Goal: Transaction & Acquisition: Purchase product/service

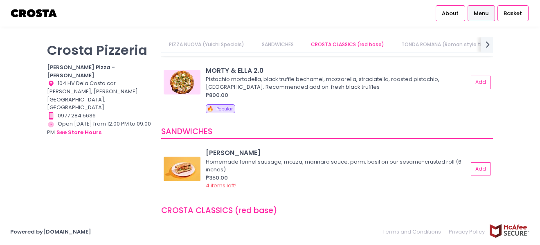
scroll to position [132, 0]
click at [475, 84] on button "Add" at bounding box center [481, 81] width 19 height 13
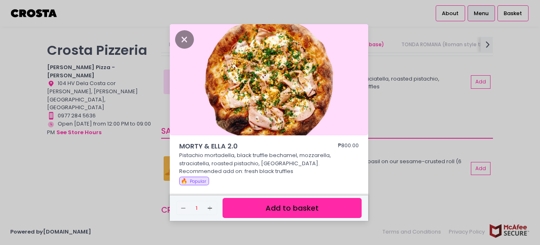
click at [288, 206] on button "Add to basket" at bounding box center [291, 208] width 139 height 20
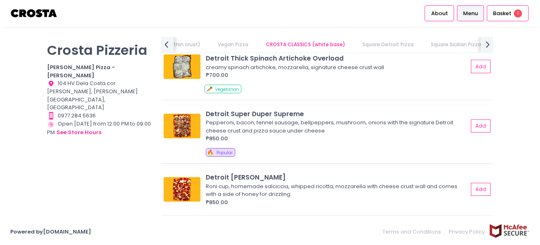
scroll to position [964, 0]
click at [478, 126] on button "Add" at bounding box center [481, 126] width 19 height 13
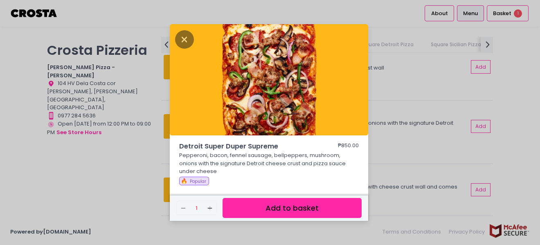
click at [272, 204] on button "Add to basket" at bounding box center [291, 208] width 139 height 20
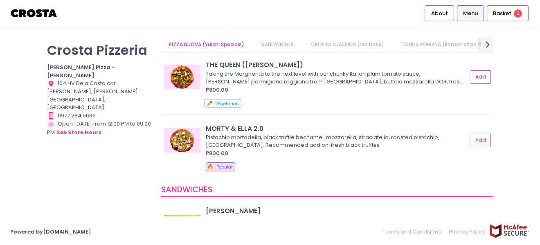
scroll to position [27, 0]
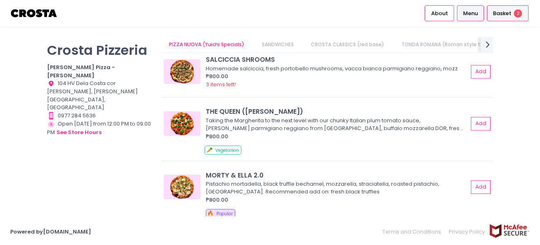
click at [501, 9] on span "Basket" at bounding box center [502, 13] width 18 height 8
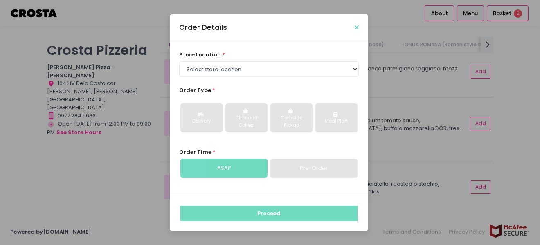
click at [355, 28] on icon "Close" at bounding box center [357, 28] width 4 height 6
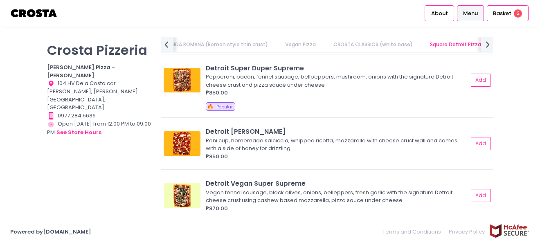
scroll to position [0, 0]
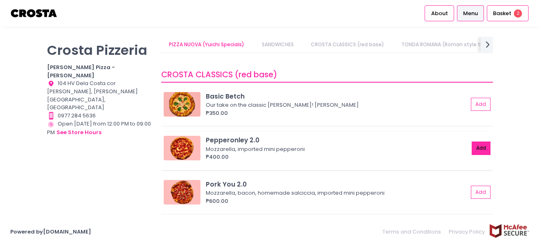
click at [478, 147] on button "Add" at bounding box center [481, 147] width 19 height 13
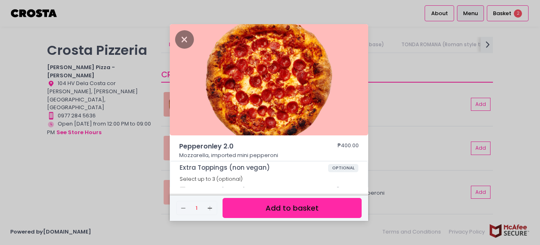
click at [299, 205] on button "Add to basket" at bounding box center [291, 208] width 139 height 20
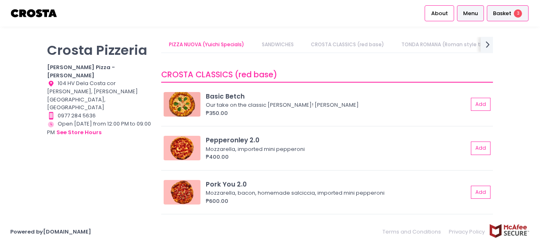
click at [509, 13] on span "Basket" at bounding box center [502, 13] width 18 height 8
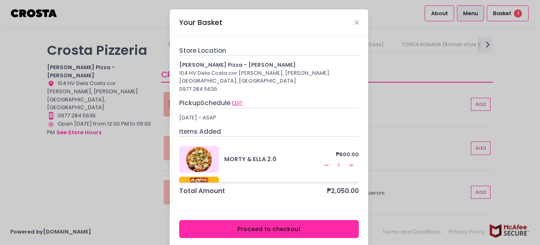
click at [240, 99] on button "EDIT" at bounding box center [236, 103] width 11 height 9
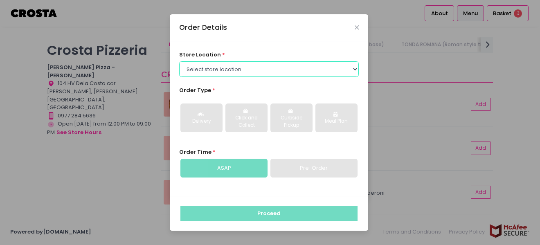
click at [229, 69] on select "Select store location Crosta Pizza - Salcedo Crosta Pizza - San Juan" at bounding box center [269, 69] width 180 height 16
select select "5fabb2e53664a8677beaeb89"
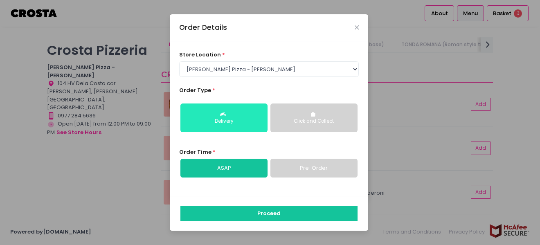
click at [210, 126] on button "Delivery" at bounding box center [223, 117] width 87 height 29
click at [218, 115] on button "Delivery" at bounding box center [223, 117] width 87 height 29
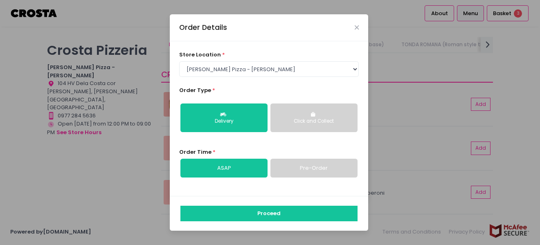
click at [316, 170] on link "Pre-Order" at bounding box center [313, 168] width 87 height 19
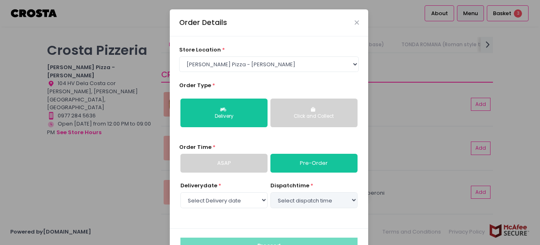
select select "2025-10-09"
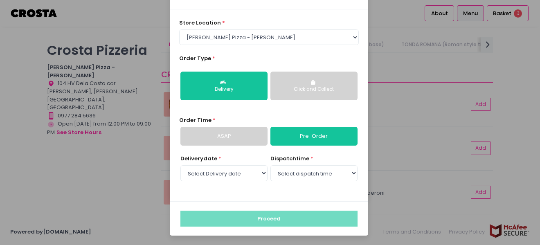
click at [299, 181] on div "dispatch time * Select dispatch time 05:00 PM - 05:30 PM 05:30 PM - 06:00 PM 06…" at bounding box center [313, 169] width 87 height 28
click at [298, 175] on select "Select dispatch time 05:00 PM - 05:30 PM 05:30 PM - 06:00 PM 06:00 PM - 06:30 P…" at bounding box center [313, 173] width 87 height 16
select select "17:00"
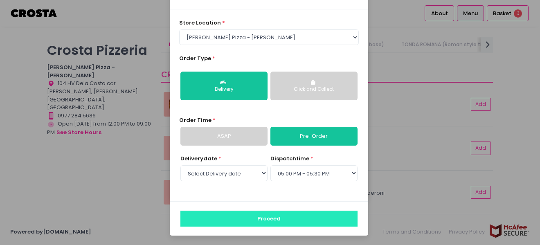
click at [294, 218] on button "Proceed" at bounding box center [268, 219] width 177 height 16
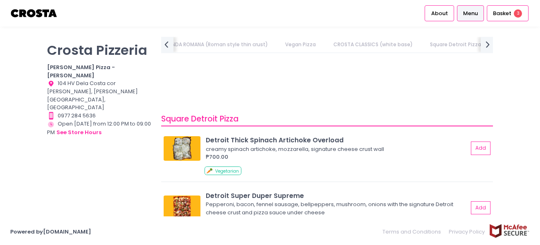
scroll to position [1128, 0]
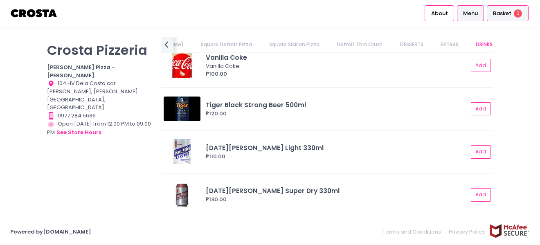
click at [505, 14] on span "Basket" at bounding box center [502, 13] width 18 height 8
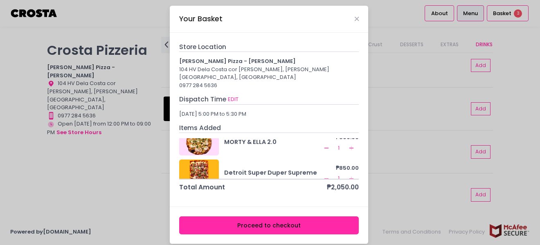
scroll to position [55, 0]
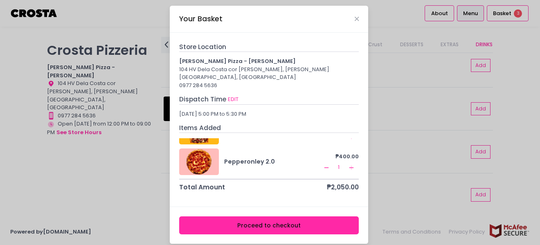
click at [330, 216] on button "Proceed to checkout" at bounding box center [269, 225] width 180 height 18
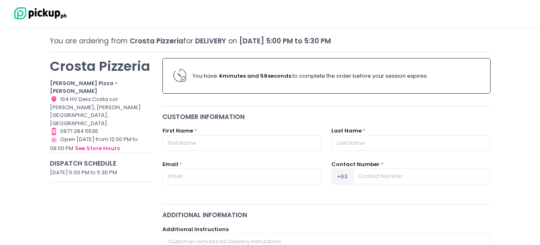
scroll to position [49, 0]
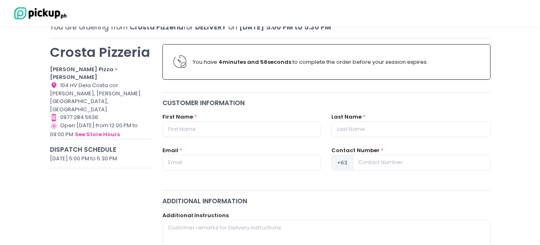
click at [245, 139] on div "First Name *" at bounding box center [241, 130] width 169 height 34
click at [238, 132] on input "text" at bounding box center [241, 129] width 159 height 16
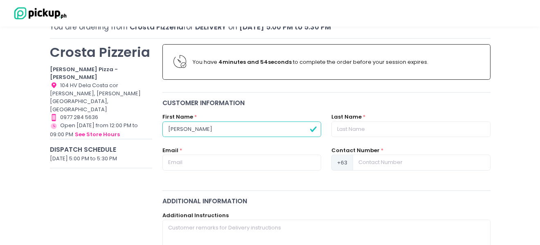
type input "Stacey"
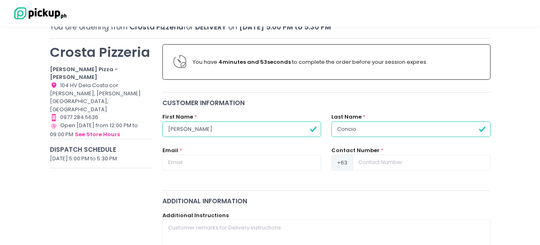
type input "Concio"
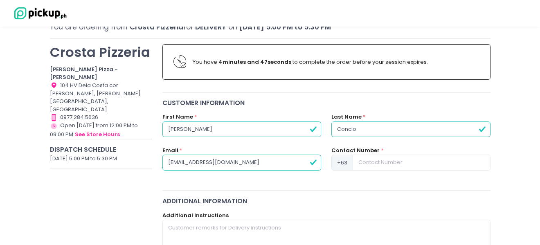
type input "[EMAIL_ADDRESS][DOMAIN_NAME]"
click at [390, 159] on input at bounding box center [421, 163] width 137 height 16
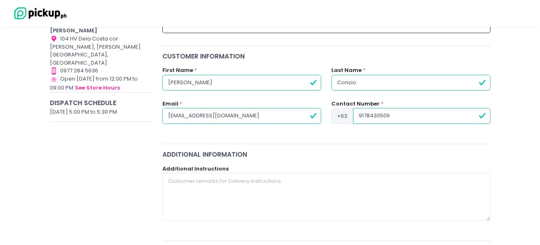
scroll to position [106, 0]
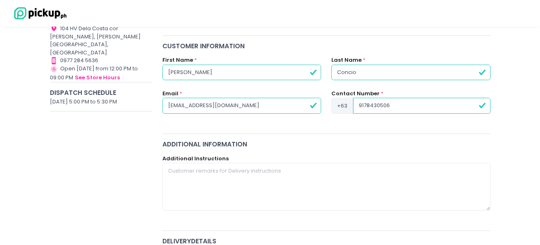
type input "9178430506"
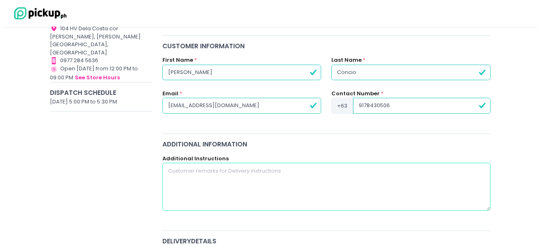
click at [227, 179] on textarea at bounding box center [326, 186] width 328 height 47
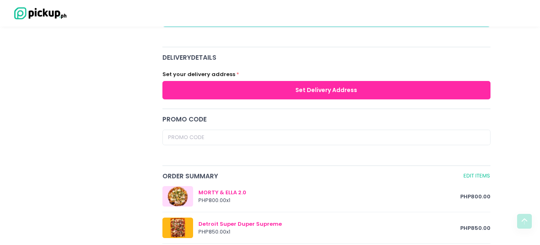
scroll to position [298, 0]
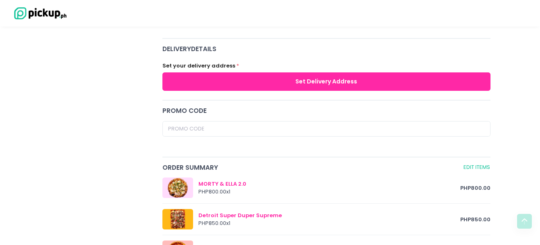
type textarea "deliver to biometrics entrance of two roxas for unit 9A"
click at [264, 79] on button "Set Delivery Address" at bounding box center [326, 81] width 328 height 18
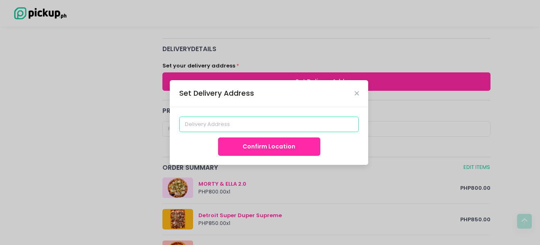
click at [264, 125] on input at bounding box center [269, 125] width 180 height 16
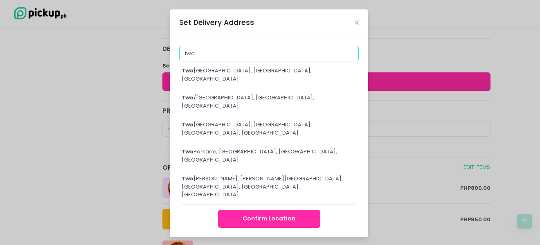
type input "[STREET_ADDRESS]"
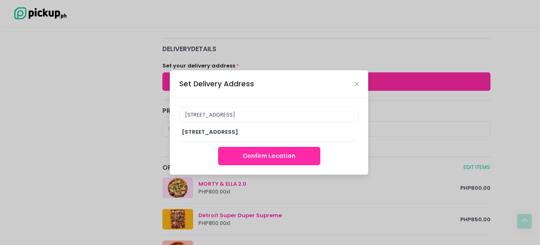
click at [277, 165] on button "Confirm Location" at bounding box center [269, 156] width 102 height 18
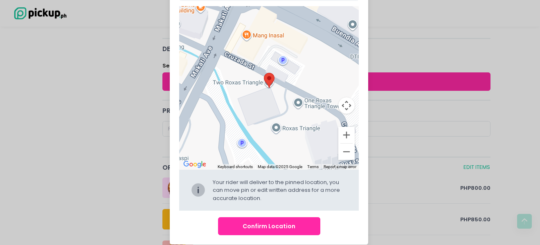
scroll to position [70, 0]
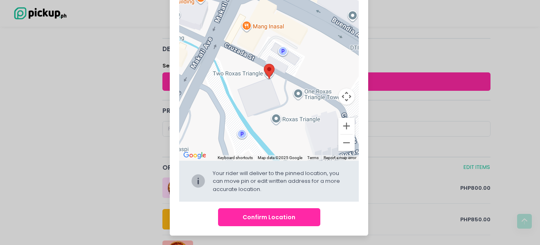
click at [295, 229] on div "Two Roxas Triangle, Cruzada Street, Makati, Metro Manila, Philippines ← Move le…" at bounding box center [269, 101] width 198 height 269
click at [293, 222] on button "Confirm Location" at bounding box center [269, 217] width 102 height 18
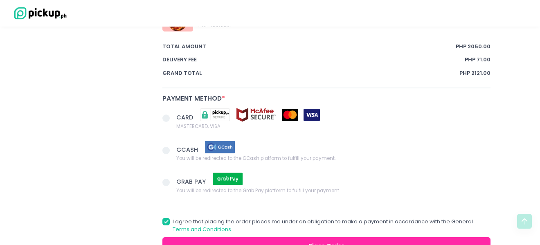
scroll to position [540, 0]
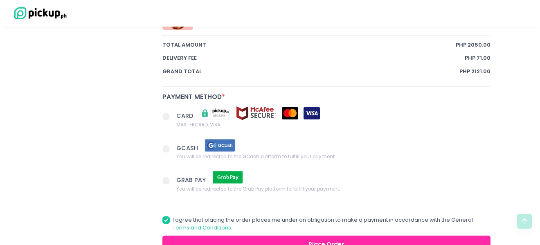
click at [175, 119] on span at bounding box center [169, 117] width 14 height 11
click at [175, 118] on input "CARD MASTERCARD, VISA" at bounding box center [175, 114] width 5 height 5
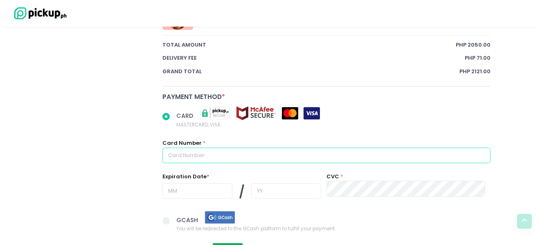
click at [259, 159] on input "text" at bounding box center [326, 156] width 328 height 16
radio input "true"
type input "4"
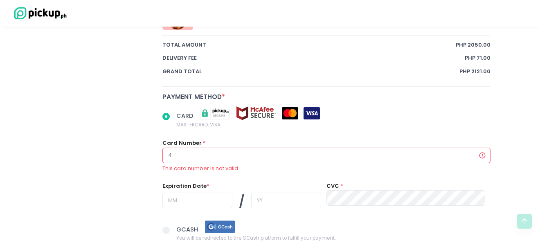
radio input "true"
type input "48"
radio input "true"
type input "488"
radio input "true"
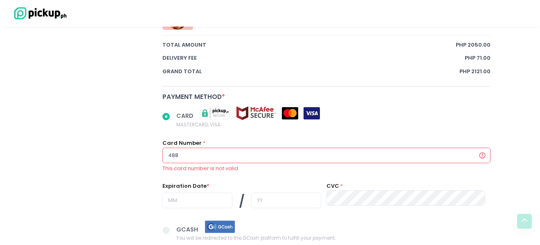
type input "4889"
radio input "true"
type input "48897"
radio input "true"
type input "4889"
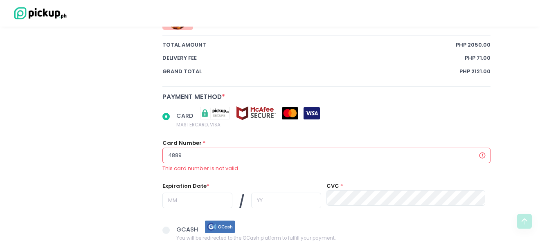
radio input "true"
type input "48895"
radio input "true"
type input "488957"
radio input "true"
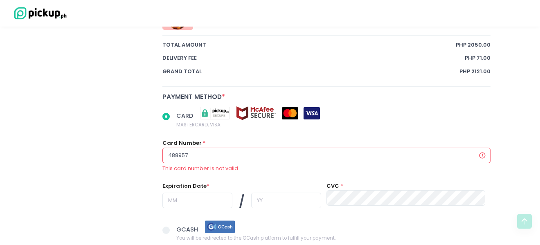
type input "4889570"
radio input "true"
type input "48895700"
radio input "true"
type input "488957003"
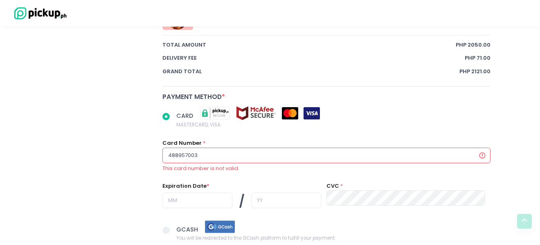
radio input "true"
type input "4889570039"
radio input "true"
type input "48895700398"
radio input "true"
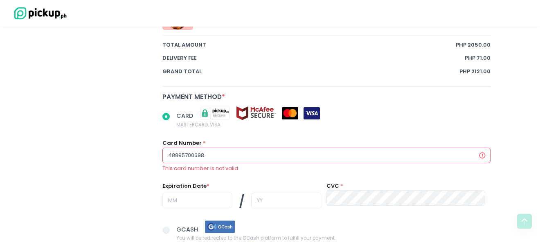
type input "488957003989"
radio input "true"
type input "4889570039899"
radio input "true"
type input "48895700398991"
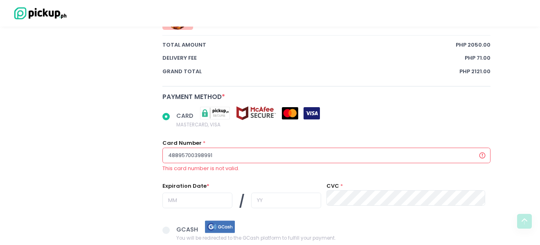
radio input "true"
type input "488957003989910"
radio input "true"
type input "4889570039899109"
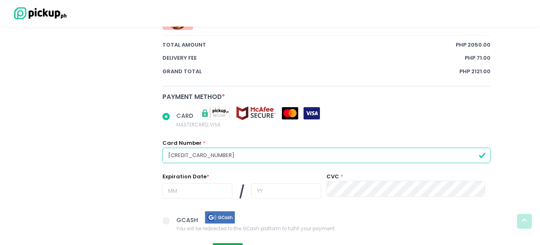
radio input "true"
type input "4889570039899109`"
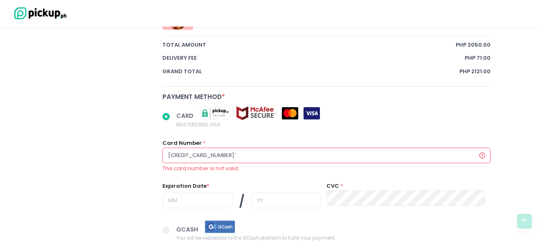
radio input "true"
type input "4889570039899109``"
radio input "true"
type input "4889570039899109`"
radio input "true"
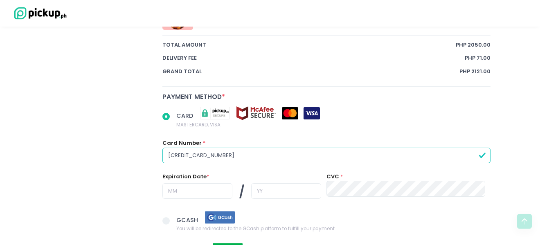
type input "4889570039899109"
click at [218, 181] on div "Expiration Date * /" at bounding box center [241, 190] width 159 height 34
click at [211, 190] on input "text" at bounding box center [197, 191] width 70 height 16
radio input "true"
type input "0"
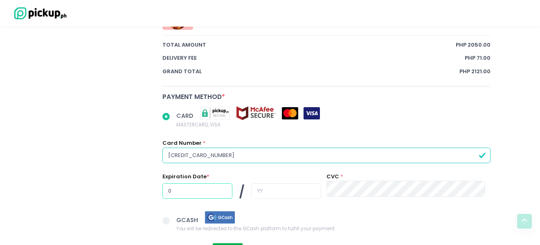
radio input "true"
type input "09"
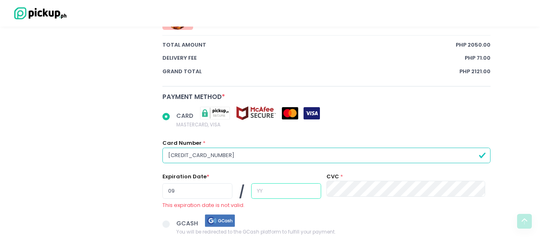
click at [265, 185] on input "text" at bounding box center [286, 191] width 70 height 16
radio input "true"
type input "2"
radio input "true"
type input "29"
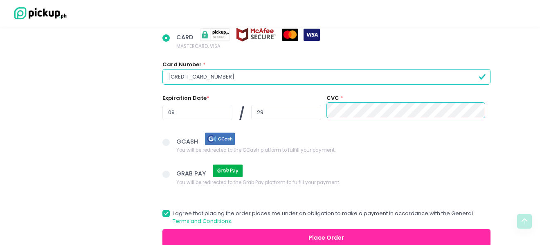
scroll to position [668, 0]
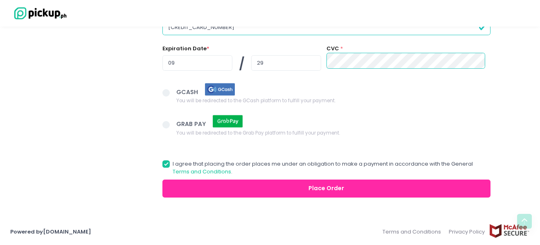
click at [353, 193] on button "Place Order" at bounding box center [326, 189] width 328 height 18
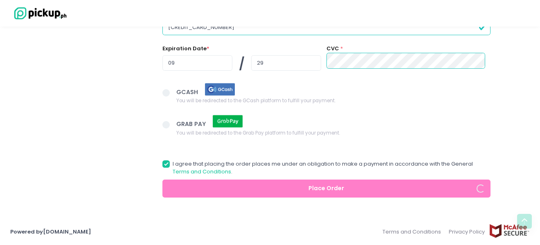
radio input "true"
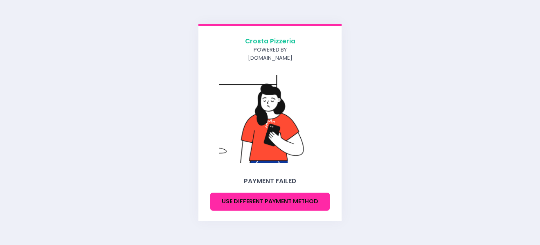
click at [302, 197] on button "Use different payment method" at bounding box center [269, 202] width 119 height 18
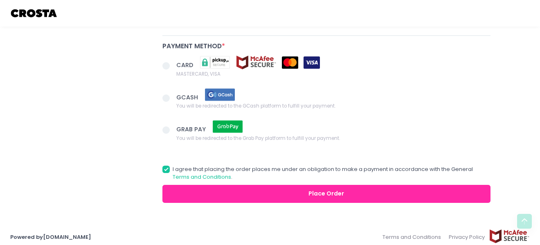
scroll to position [596, 0]
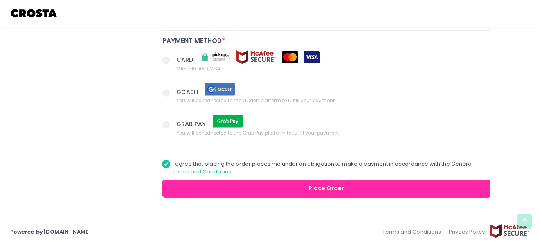
click at [167, 60] on span at bounding box center [165, 60] width 7 height 7
click at [173, 60] on input "CARD MASTERCARD, VISA" at bounding box center [175, 58] width 5 height 5
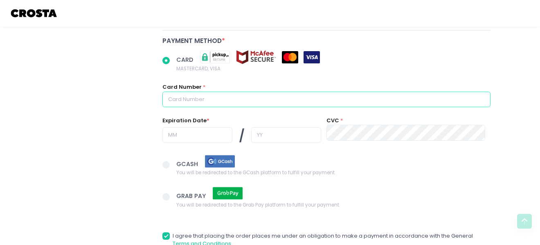
click at [187, 101] on input "text" at bounding box center [326, 100] width 328 height 16
radio input "true"
type input "5"
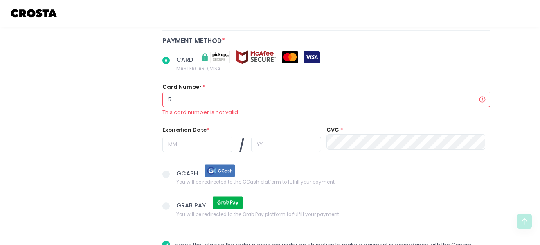
radio input "true"
type input "55"
radio input "true"
type input "552"
radio input "true"
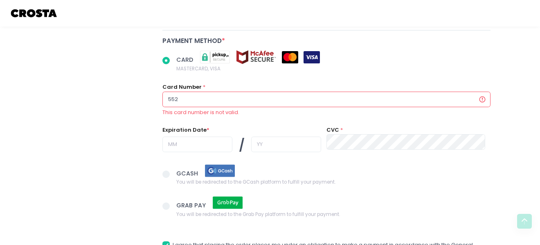
type input "5520"
radio input "true"
type input "55209"
radio input "true"
type input "552097"
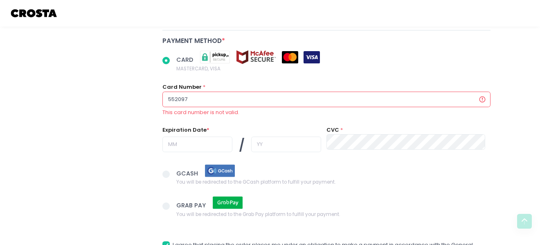
radio input "true"
type input "5520971"
radio input "true"
type input "55209718"
radio input "true"
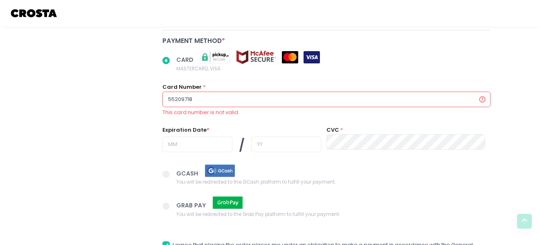
type input "552097180"
radio input "true"
type input "5520971800"
radio input "true"
type input "55209718007"
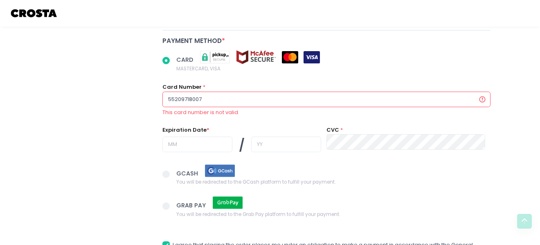
radio input "true"
type input "552097180071"
radio input "true"
type input "5520971800712"
radio input "true"
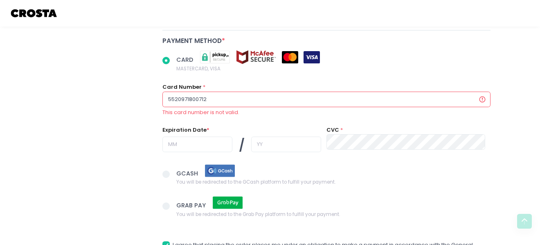
type input "55209718007129"
radio input "true"
type input "552097180071299"
radio input "true"
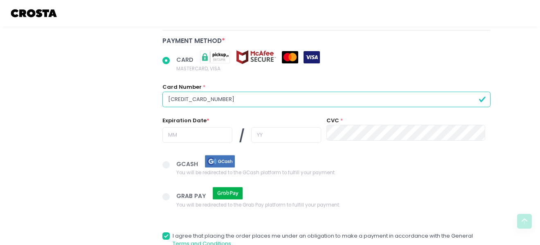
type input "[CREDIT_CARD_NUMBER]"
click at [175, 134] on input "text" at bounding box center [197, 135] width 70 height 16
radio input "true"
type input "0"
radio input "true"
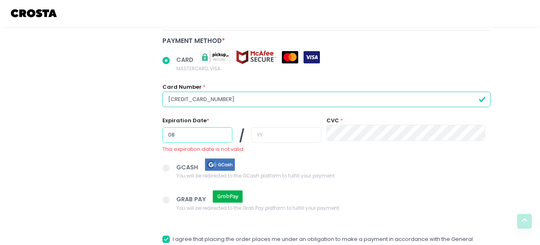
type input "08"
click at [261, 136] on input "text" at bounding box center [286, 135] width 70 height 16
radio input "true"
type input "2"
radio input "true"
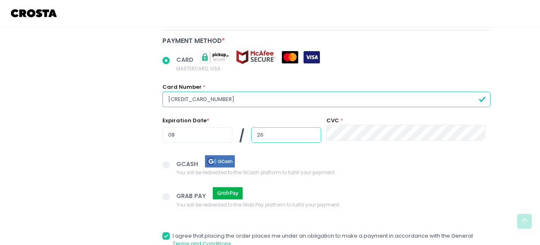
type input "26"
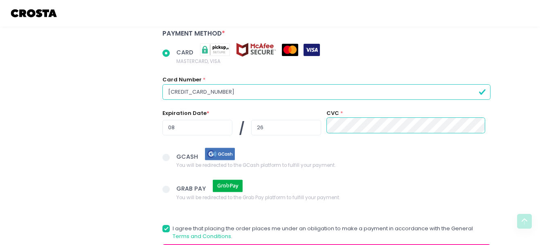
scroll to position [668, 0]
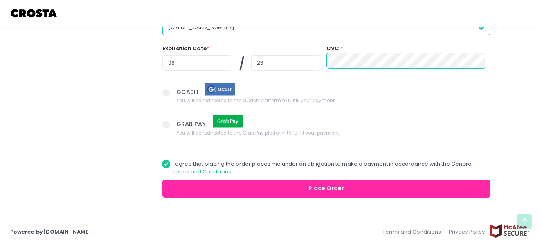
click at [240, 189] on button "Place Order" at bounding box center [326, 189] width 328 height 18
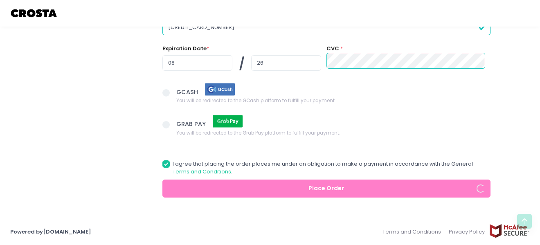
radio input "true"
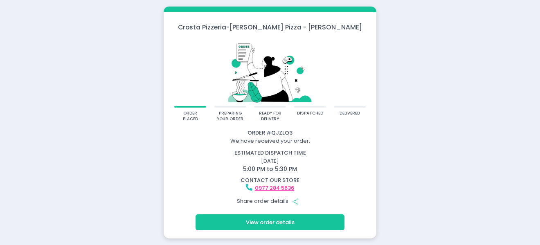
click at [274, 222] on button "View order details" at bounding box center [269, 222] width 149 height 16
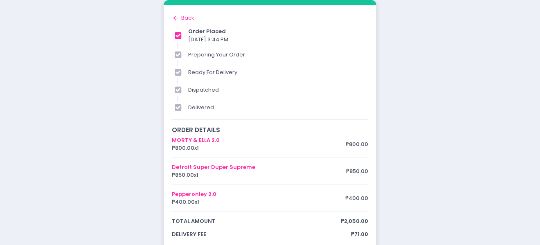
click at [469, 105] on div "order placed preparing your order ready for delivery dispatched delivered Order…" at bounding box center [270, 232] width 540 height 464
